Goal: Check status: Check status

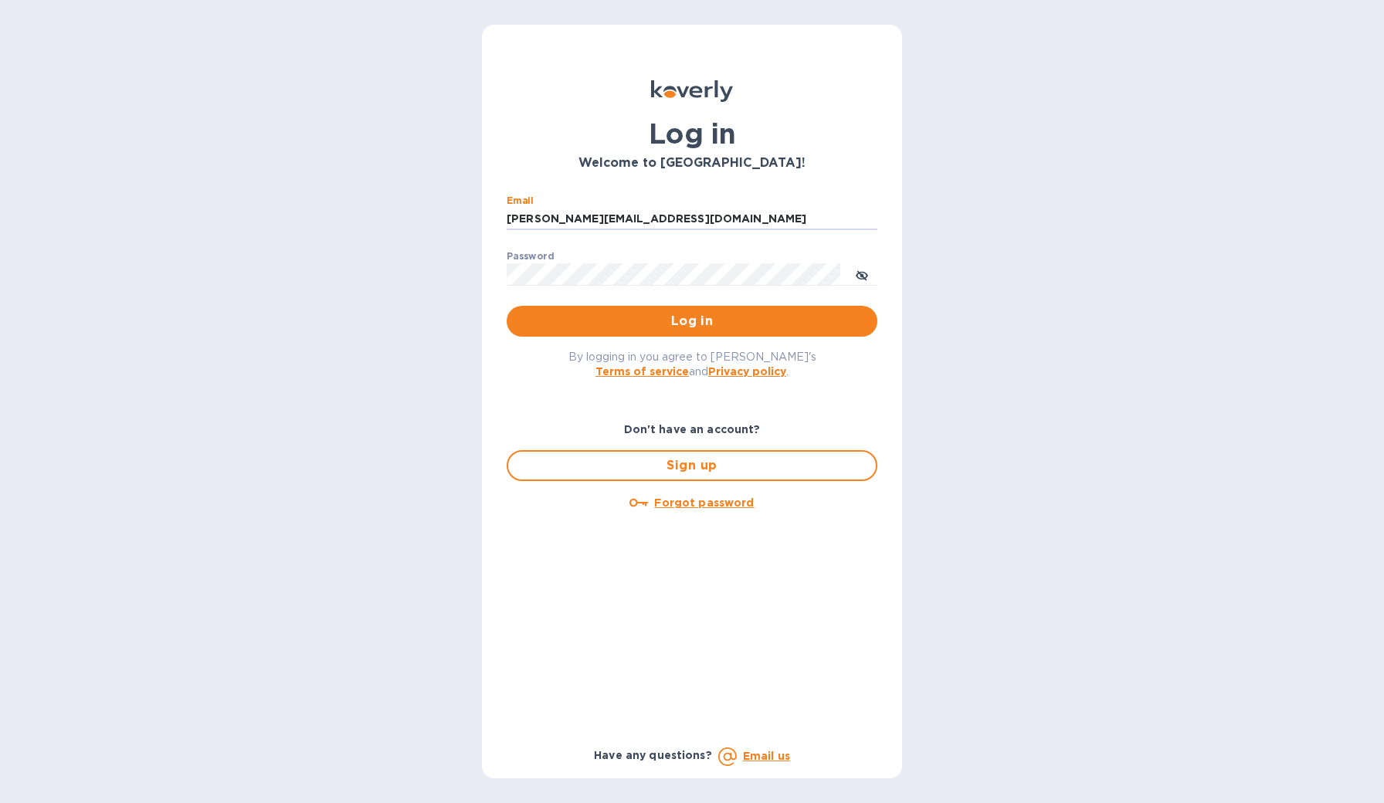
type input "[PERSON_NAME][EMAIL_ADDRESS][DOMAIN_NAME]"
click at [692, 321] on button "Log in" at bounding box center [692, 321] width 371 height 31
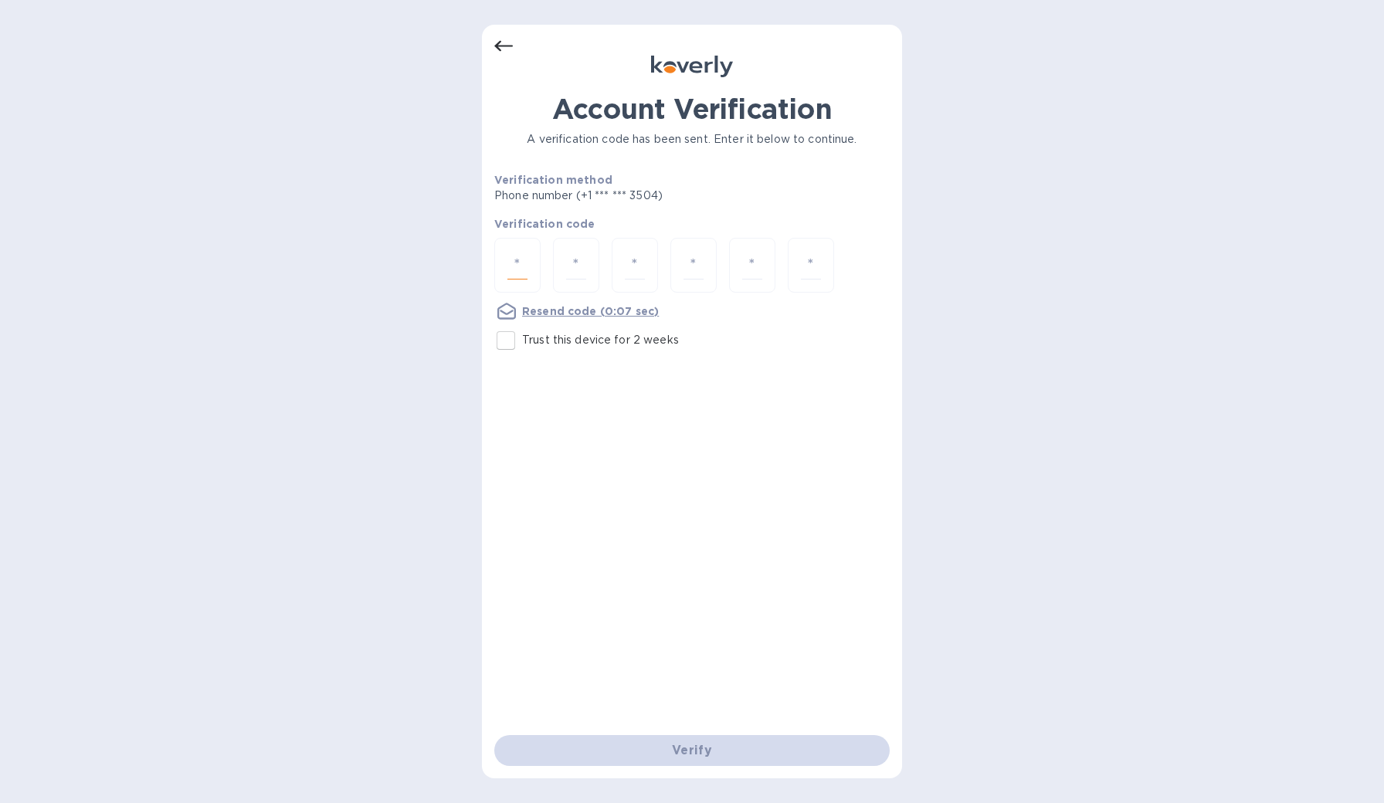
click at [521, 270] on input "number" at bounding box center [518, 265] width 20 height 29
type input "2"
type input "4"
type input "1"
type input "5"
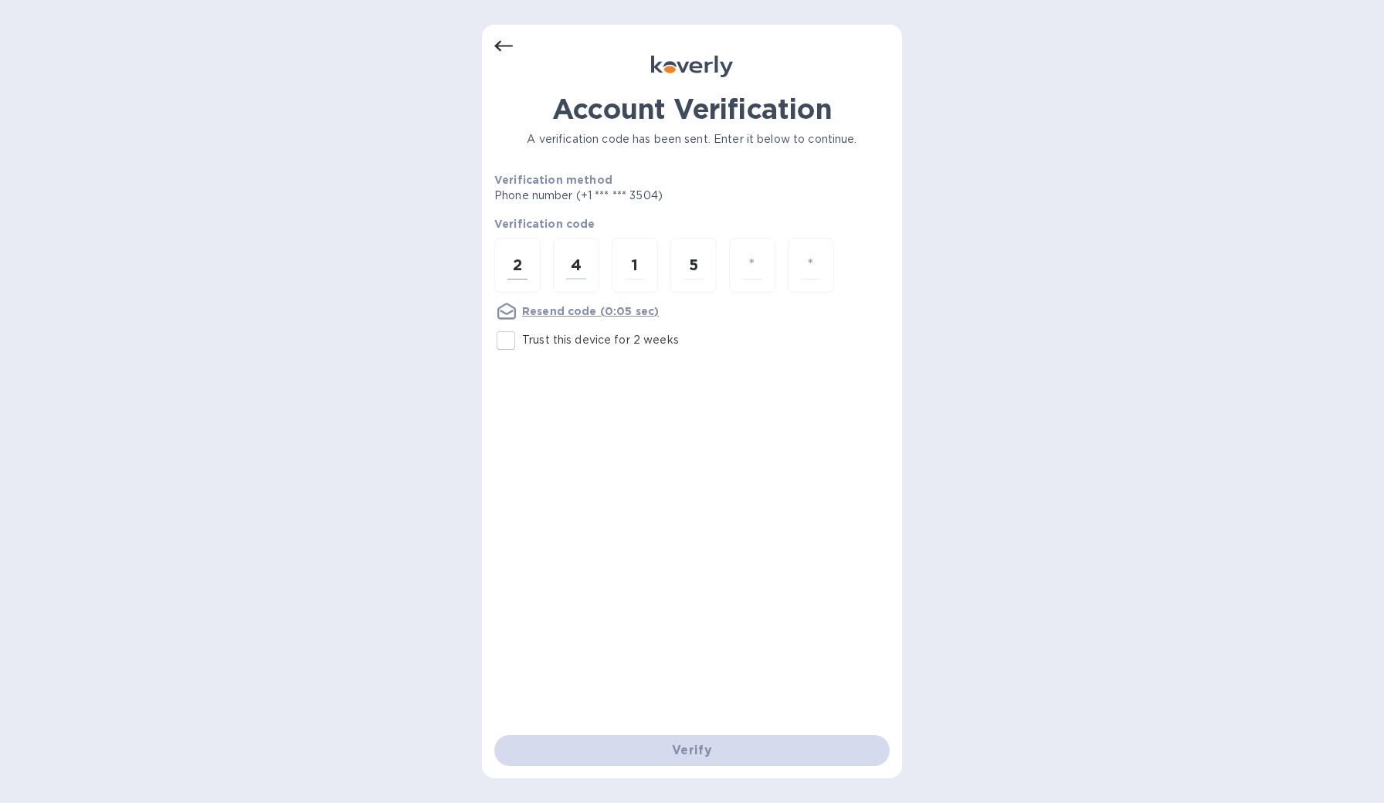
type input "1"
type input "7"
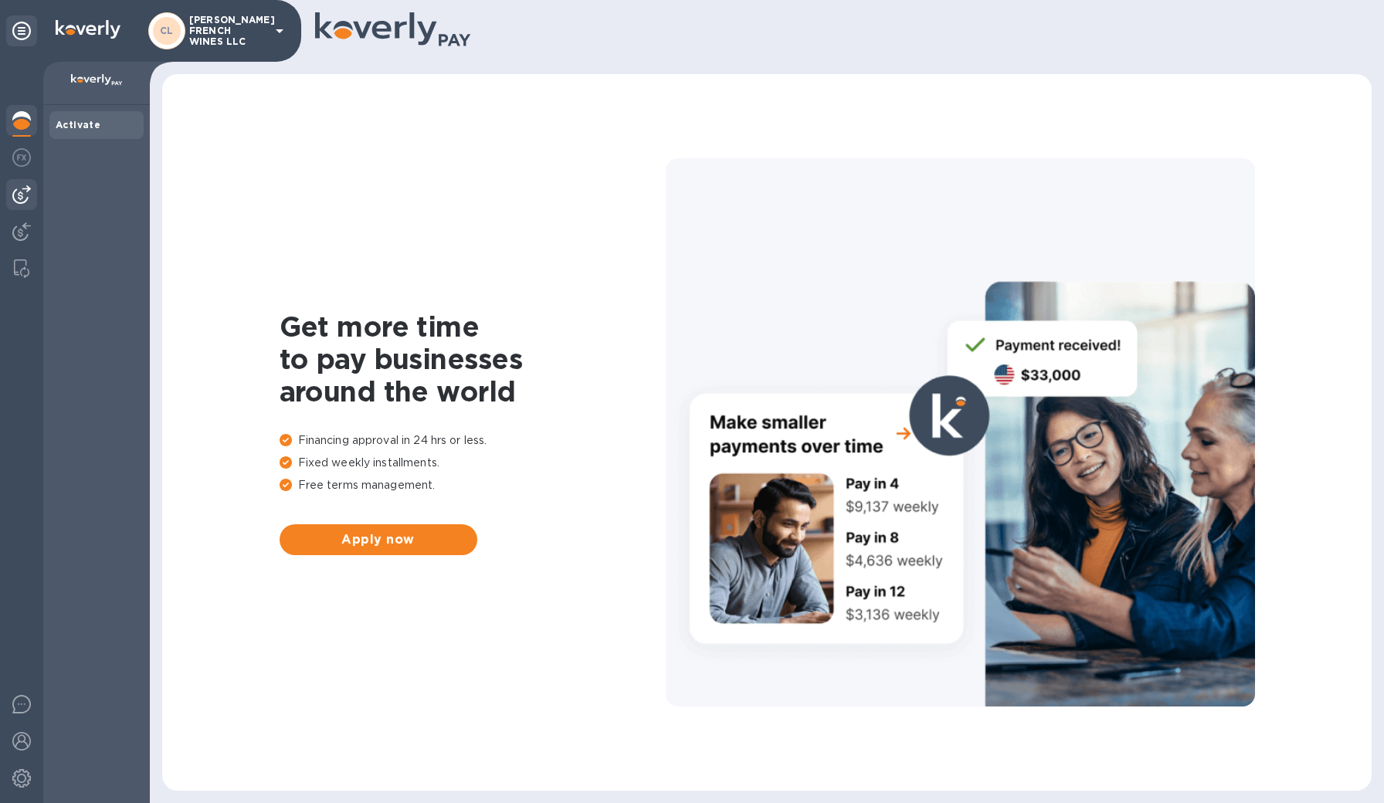
click at [22, 194] on img at bounding box center [21, 194] width 19 height 19
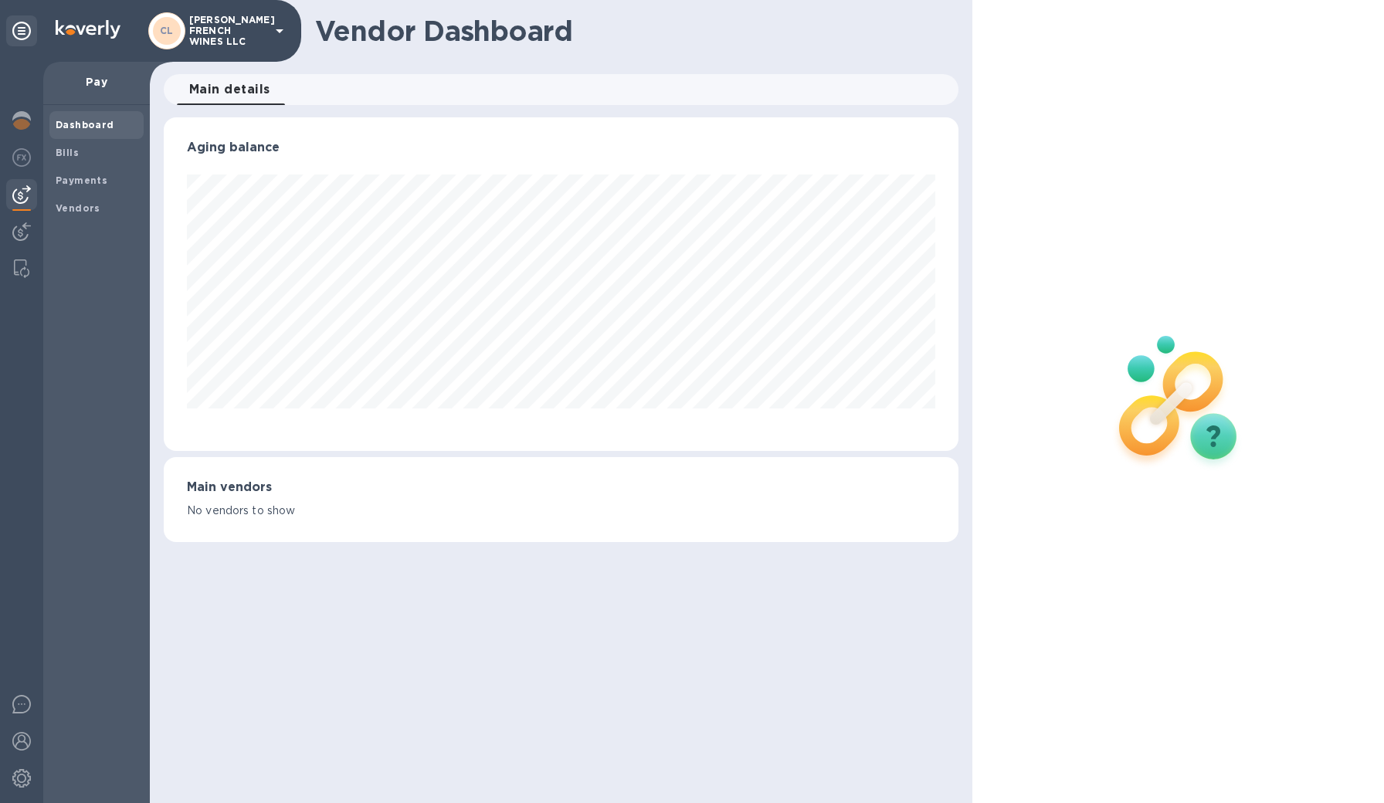
scroll to position [334, 796]
click at [82, 181] on b "Payments" at bounding box center [82, 181] width 52 height 12
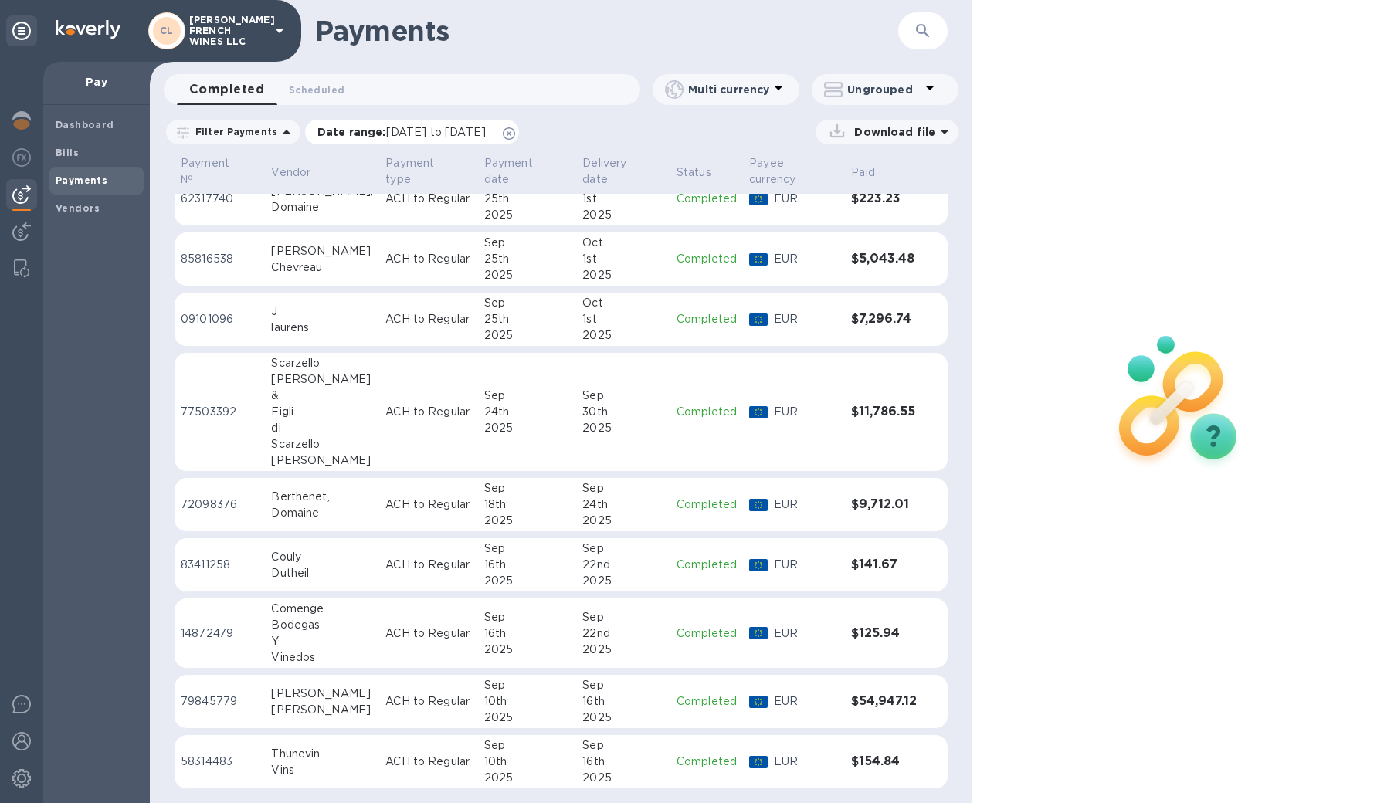
scroll to position [114, 0]
click at [278, 131] on icon at bounding box center [286, 132] width 19 height 19
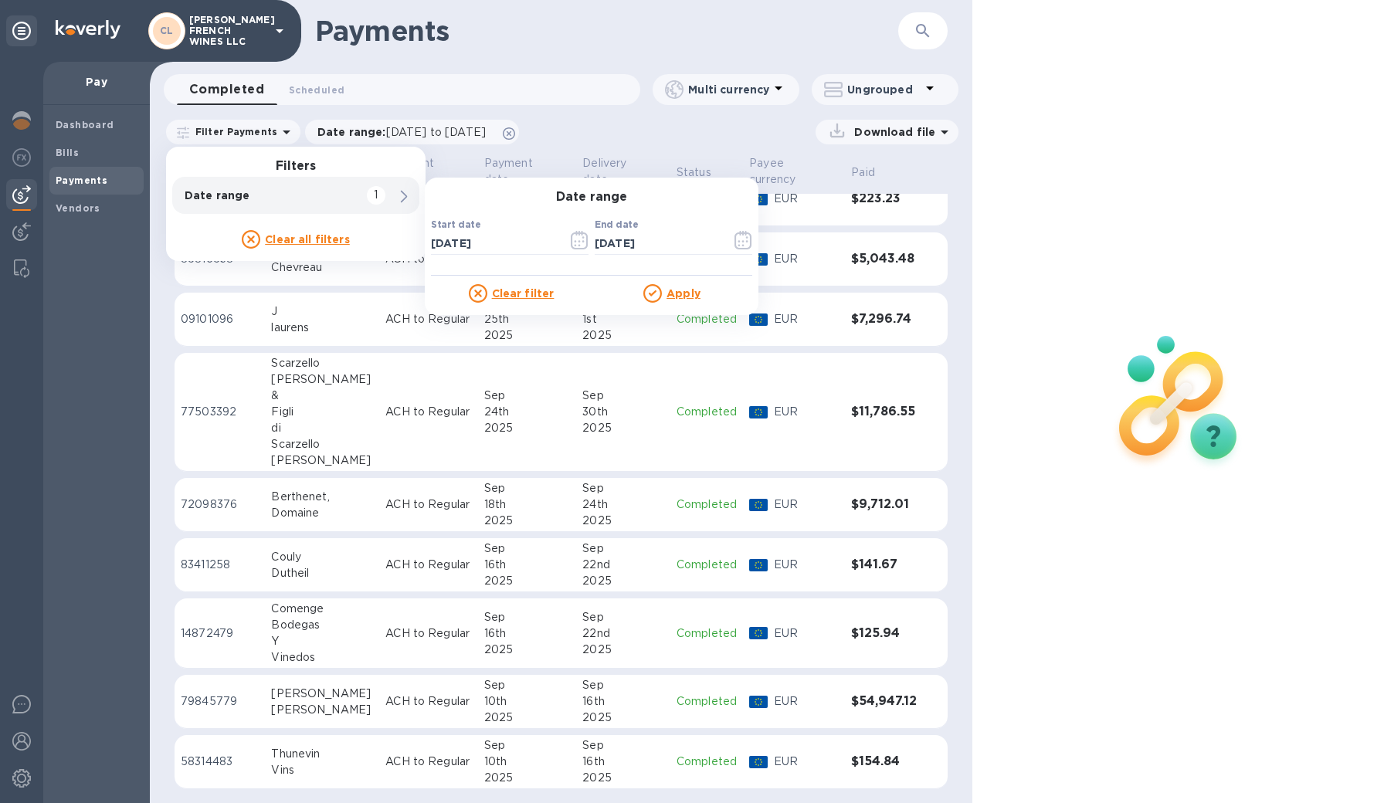
click at [399, 196] on span at bounding box center [404, 195] width 12 height 15
click at [581, 237] on icon "button" at bounding box center [580, 240] width 18 height 19
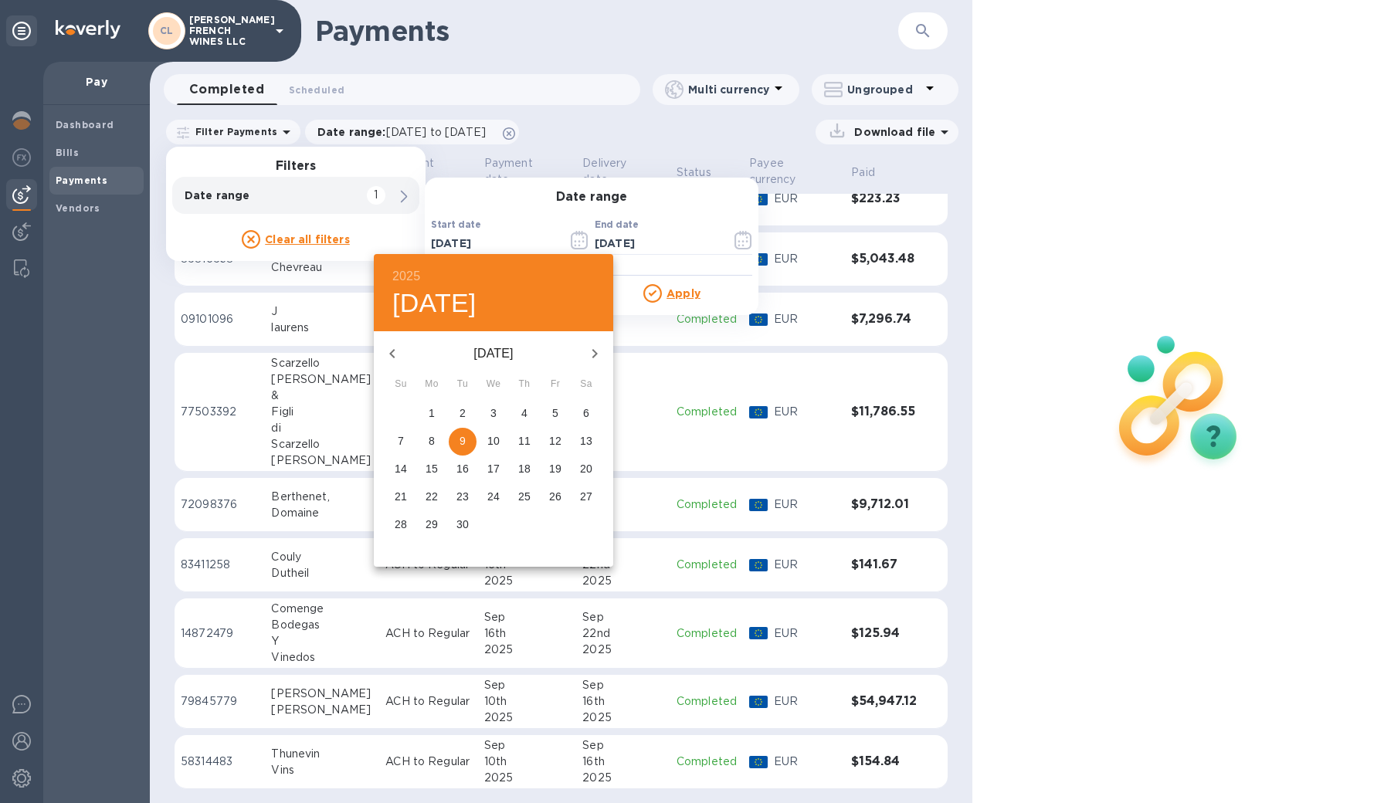
click at [396, 351] on icon "button" at bounding box center [392, 354] width 19 height 19
click at [433, 453] on button "4" at bounding box center [432, 442] width 28 height 28
type input "08/04/2025"
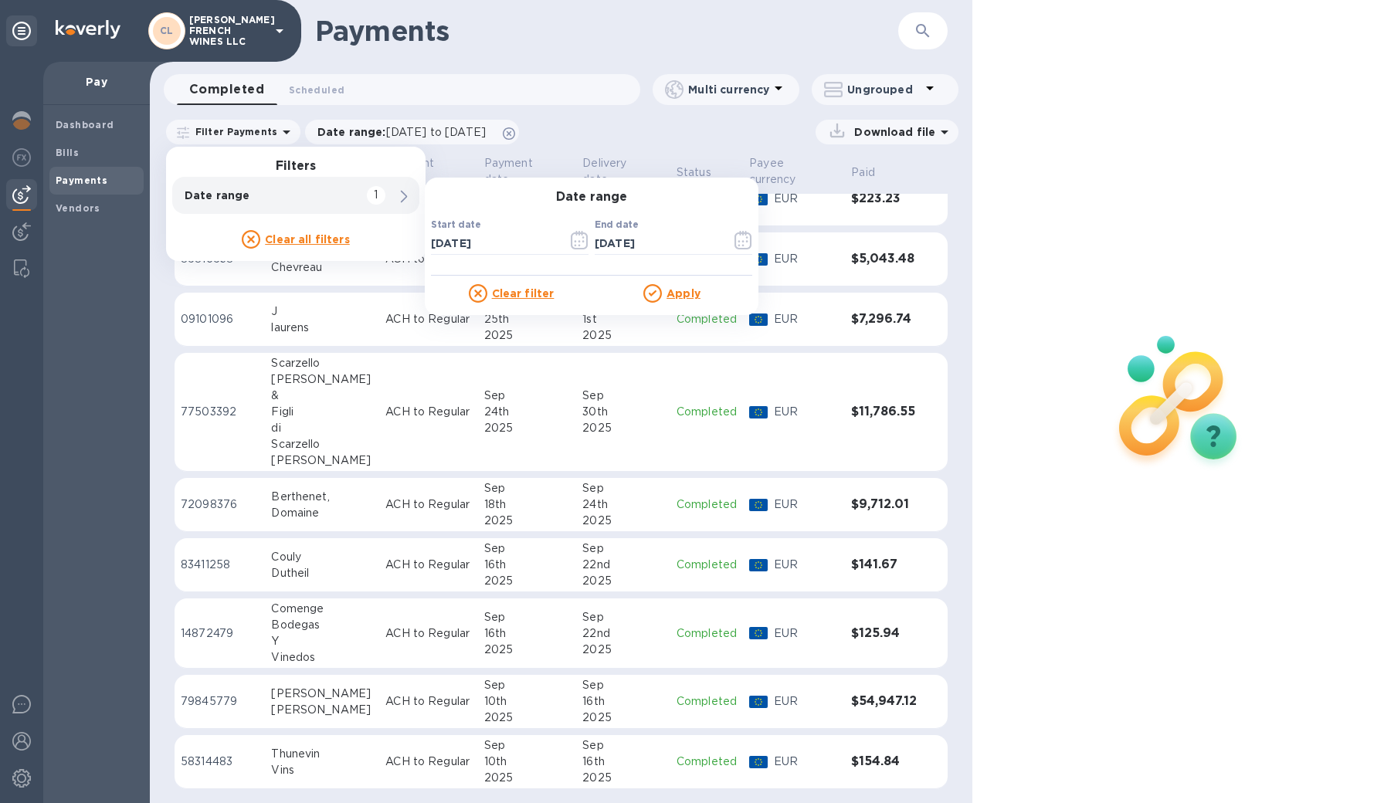
click at [672, 289] on u "Apply" at bounding box center [684, 293] width 34 height 12
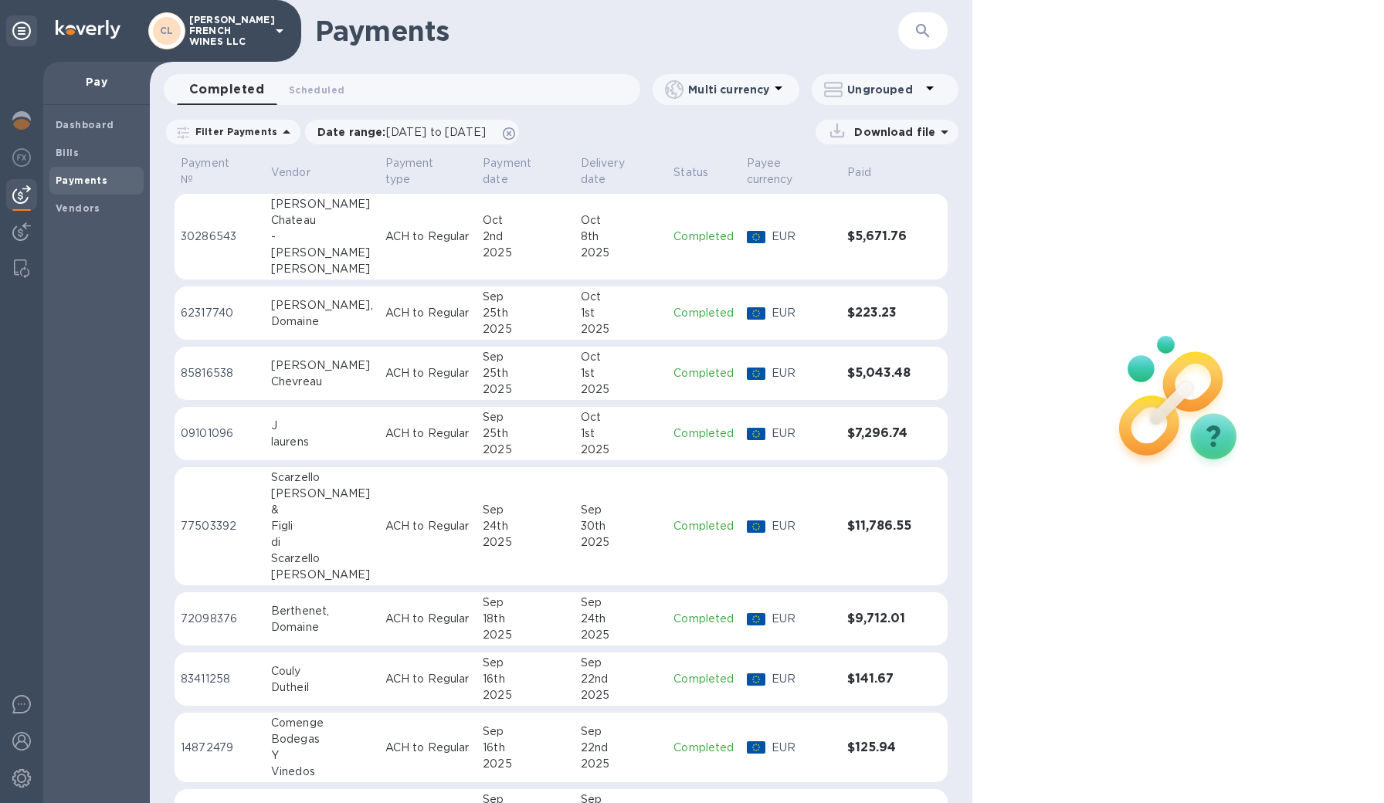
scroll to position [0, 0]
